Goal: Information Seeking & Learning: Learn about a topic

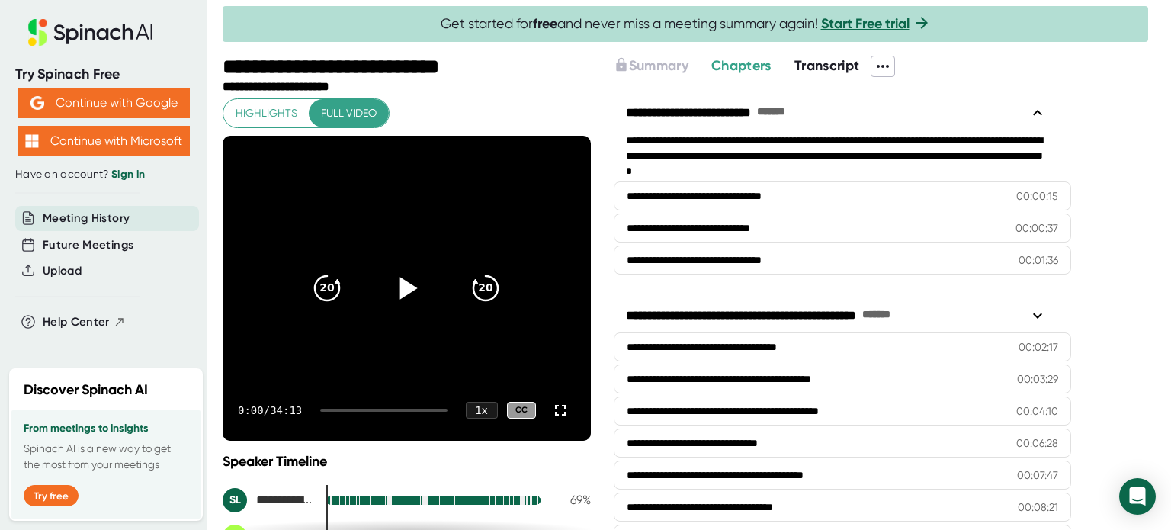
click at [400, 285] on icon at bounding box center [409, 288] width 18 height 22
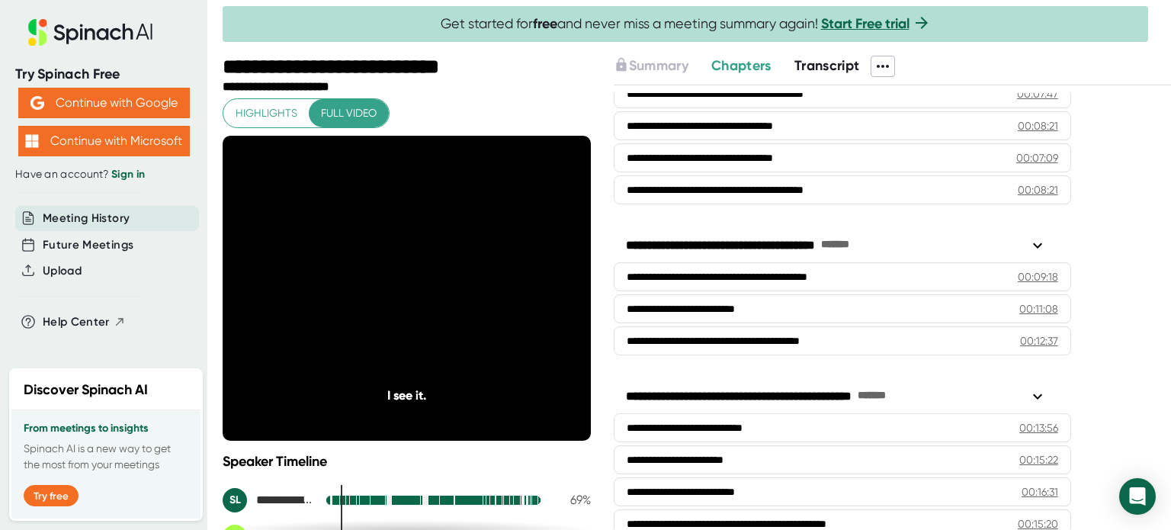
click at [889, 66] on icon at bounding box center [882, 66] width 12 height 3
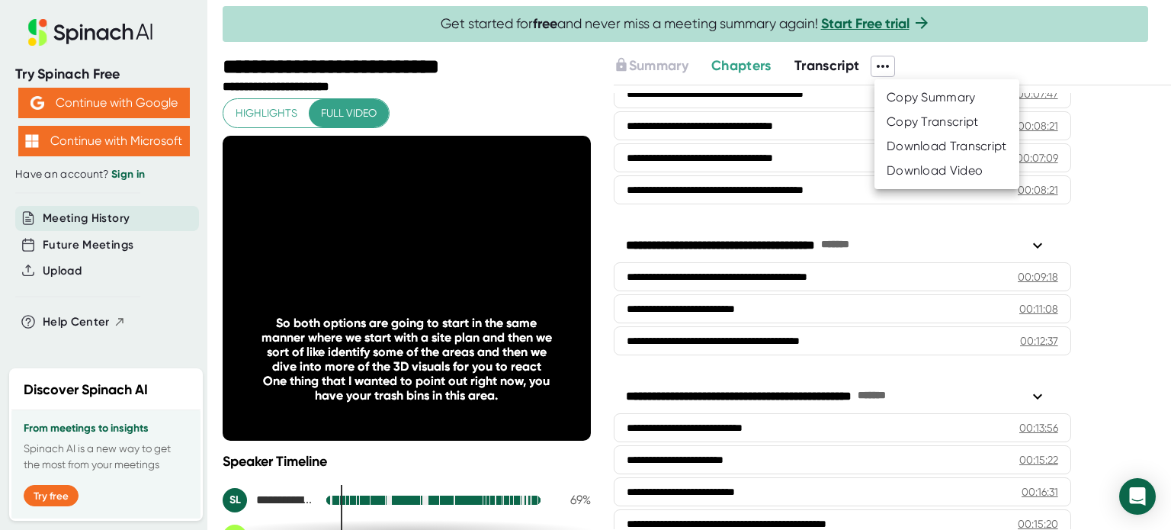
click at [558, 98] on div at bounding box center [585, 265] width 1171 height 530
